Goal: Check status

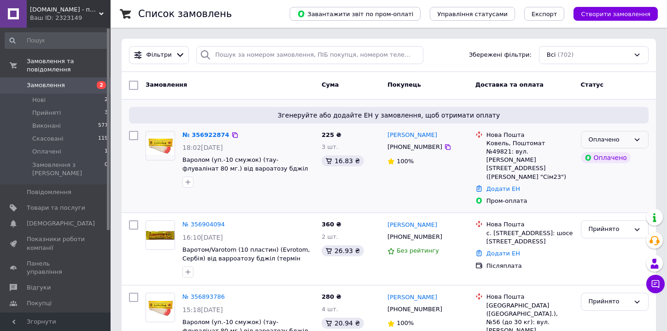
click at [596, 141] on div "Оплачено" at bounding box center [609, 140] width 41 height 10
click at [592, 160] on li "Прийнято" at bounding box center [615, 158] width 67 height 17
click at [208, 136] on link "№ 356922874" at bounding box center [204, 134] width 42 height 7
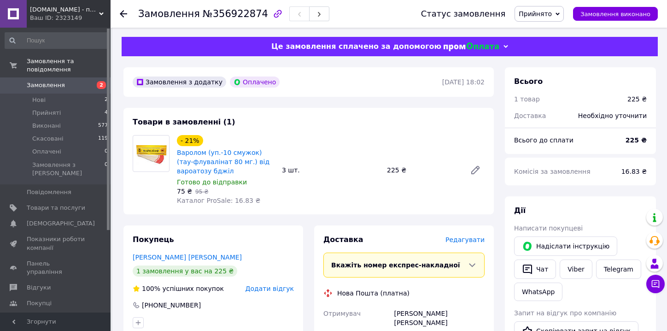
click at [41, 82] on link "Замовлення 2" at bounding box center [56, 85] width 113 height 16
